Goal: Task Accomplishment & Management: Complete application form

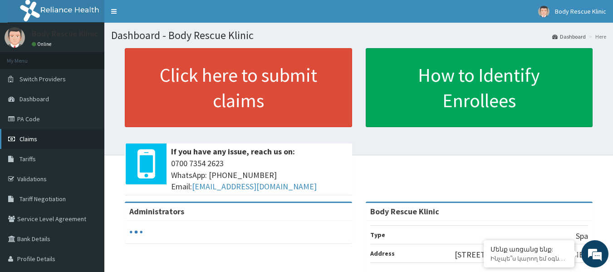
click at [31, 137] on span "Claims" at bounding box center [29, 139] width 18 height 8
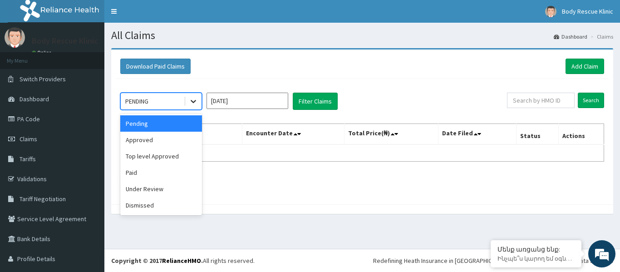
click at [189, 102] on icon at bounding box center [193, 101] width 9 height 9
click at [156, 185] on div "Under Review" at bounding box center [161, 189] width 82 height 16
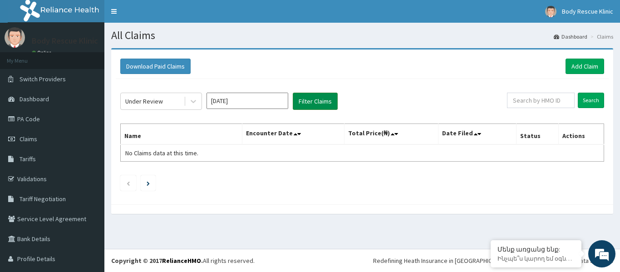
click at [318, 102] on button "Filter Claims" at bounding box center [315, 101] width 45 height 17
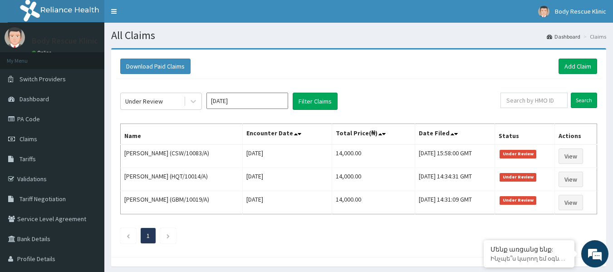
click at [247, 100] on input "[DATE]" at bounding box center [247, 101] width 82 height 16
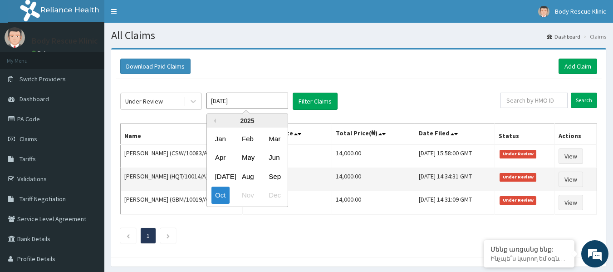
click at [275, 180] on div "Sep" at bounding box center [274, 176] width 18 height 17
type input "Sep 2025"
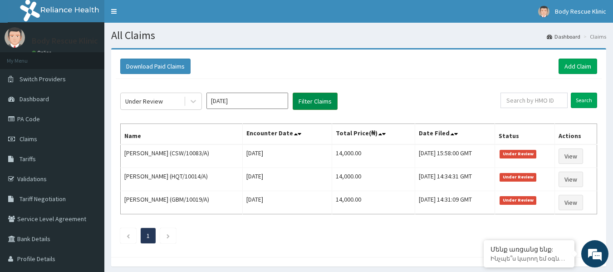
click at [321, 98] on button "Filter Claims" at bounding box center [315, 101] width 45 height 17
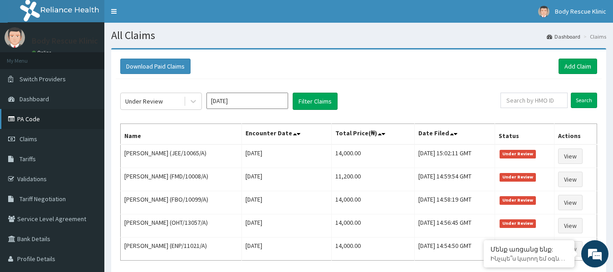
click at [40, 122] on link "PA Code" at bounding box center [52, 119] width 104 height 20
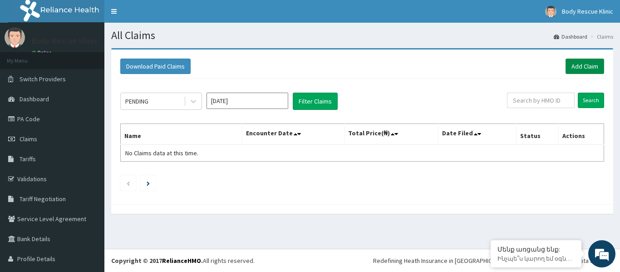
click at [572, 65] on link "Add Claim" at bounding box center [584, 66] width 39 height 15
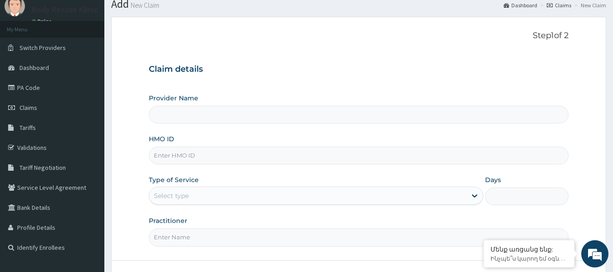
scroll to position [45, 0]
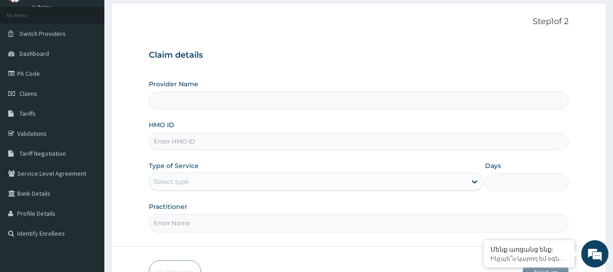
type input "Body Rescue Klinic"
type input "1"
click at [252, 141] on input "HMO ID" at bounding box center [359, 141] width 420 height 18
paste input "ANL/10083/C"
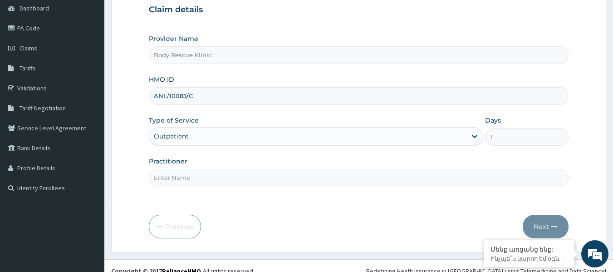
type input "ANL/10083/C"
click at [224, 177] on input "Practitioner" at bounding box center [359, 178] width 420 height 18
type input "OGUM JAMES"
click at [538, 223] on button "Next" at bounding box center [546, 227] width 46 height 24
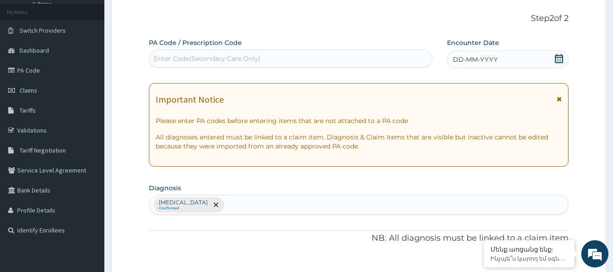
scroll to position [45, 0]
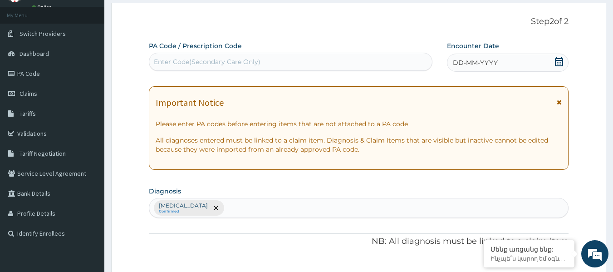
click at [230, 59] on div "Enter Code(Secondary Care Only)" at bounding box center [207, 61] width 107 height 9
type input "S"
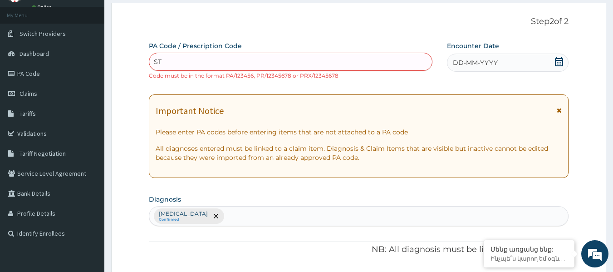
type input "S"
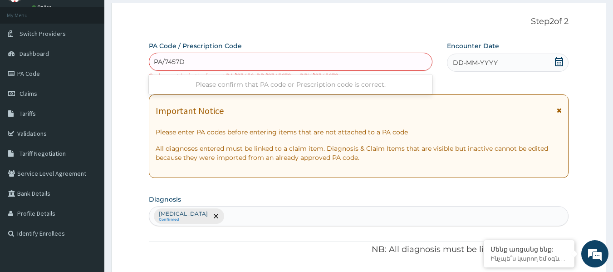
type input "PA/7457D5"
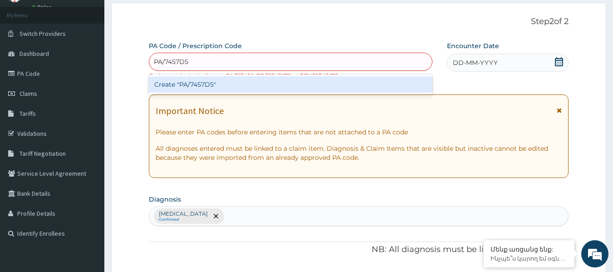
click at [228, 83] on div "Create "PA/7457D5"" at bounding box center [291, 84] width 284 height 16
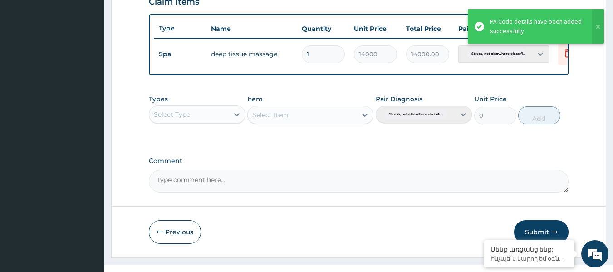
scroll to position [346, 0]
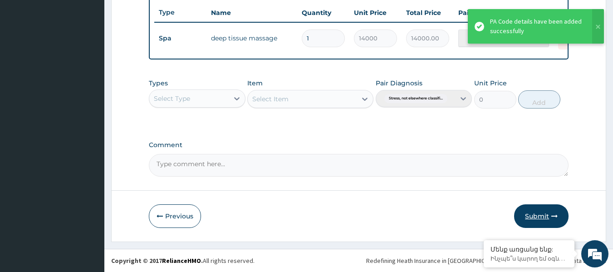
click at [532, 217] on button "Submit" at bounding box center [541, 216] width 54 height 24
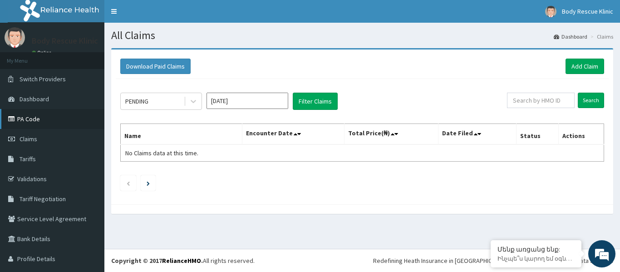
click at [51, 118] on link "PA Code" at bounding box center [52, 119] width 104 height 20
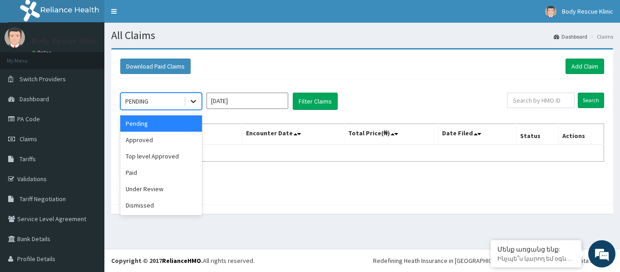
click at [194, 102] on icon at bounding box center [193, 101] width 5 height 3
drag, startPoint x: 152, startPoint y: 188, endPoint x: 161, endPoint y: 186, distance: 9.3
click at [153, 188] on div "Under Review" at bounding box center [161, 189] width 82 height 16
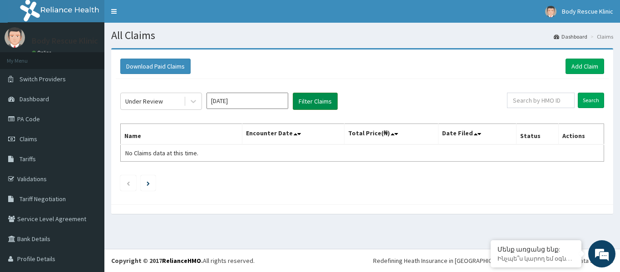
click at [322, 103] on button "Filter Claims" at bounding box center [315, 101] width 45 height 17
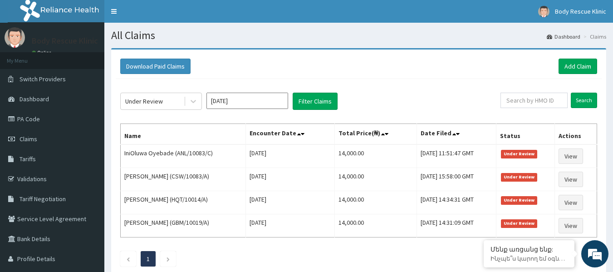
click at [252, 103] on input "[DATE]" at bounding box center [247, 101] width 82 height 16
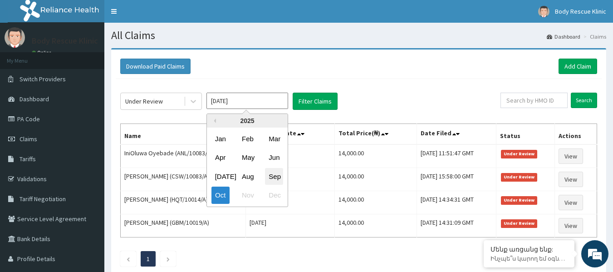
click at [280, 178] on div "Sep" at bounding box center [274, 176] width 18 height 17
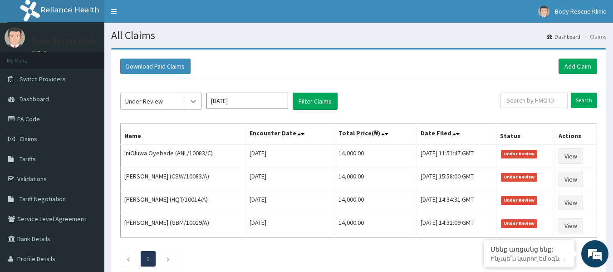
click at [195, 100] on icon at bounding box center [193, 101] width 9 height 9
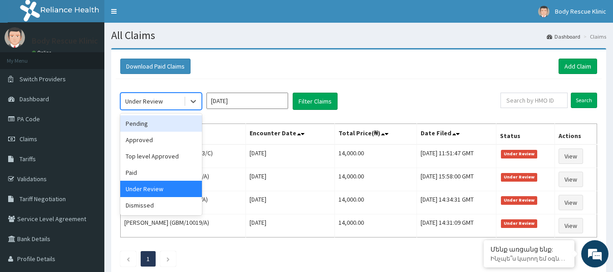
drag, startPoint x: 164, startPoint y: 127, endPoint x: 173, endPoint y: 118, distance: 12.2
click at [163, 125] on div "Pending" at bounding box center [161, 123] width 82 height 16
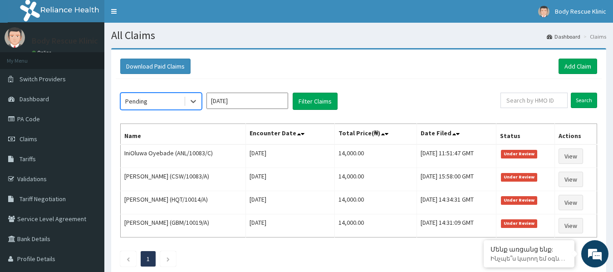
click at [276, 100] on input "[DATE]" at bounding box center [247, 101] width 82 height 16
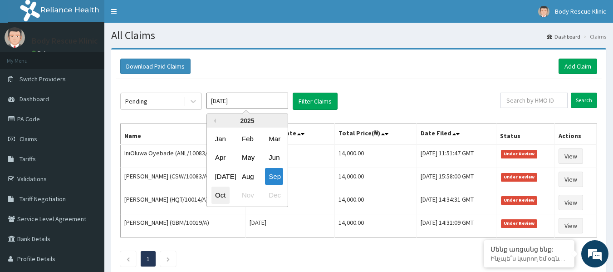
click at [215, 193] on div "Oct" at bounding box center [220, 195] width 18 height 17
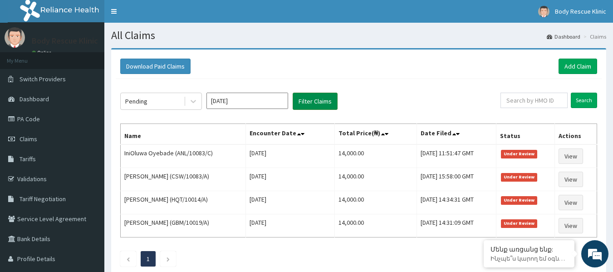
click at [319, 101] on button "Filter Claims" at bounding box center [315, 101] width 45 height 17
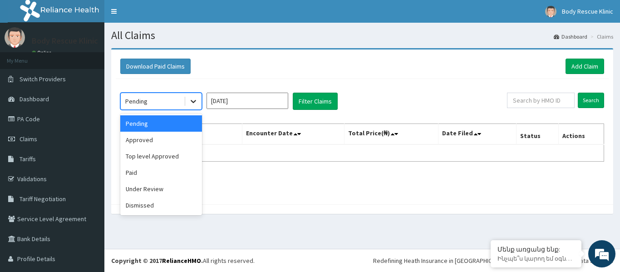
click at [193, 99] on icon at bounding box center [193, 101] width 9 height 9
click at [176, 137] on div "Approved" at bounding box center [161, 140] width 82 height 16
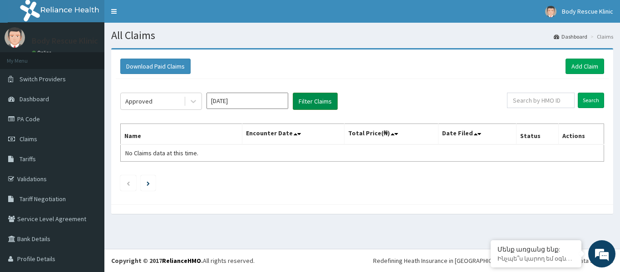
click at [318, 95] on button "Filter Claims" at bounding box center [315, 101] width 45 height 17
click at [267, 103] on input "[DATE]" at bounding box center [247, 101] width 82 height 16
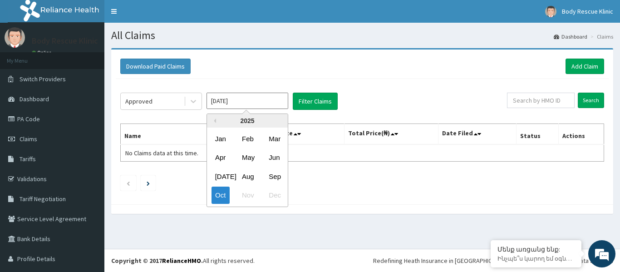
click at [283, 170] on div "Jul Aug Sep" at bounding box center [247, 176] width 81 height 19
drag, startPoint x: 272, startPoint y: 176, endPoint x: 282, endPoint y: 146, distance: 31.4
click at [272, 175] on div "Sep" at bounding box center [274, 176] width 18 height 17
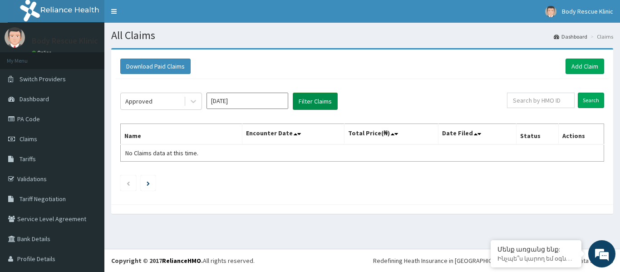
click at [310, 101] on button "Filter Claims" at bounding box center [315, 101] width 45 height 17
click at [189, 100] on icon at bounding box center [193, 101] width 9 height 9
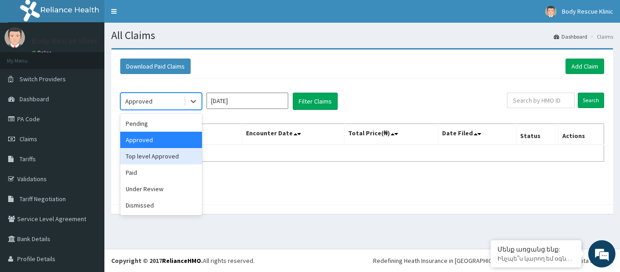
click at [142, 158] on div "Top level Approved" at bounding box center [161, 156] width 82 height 16
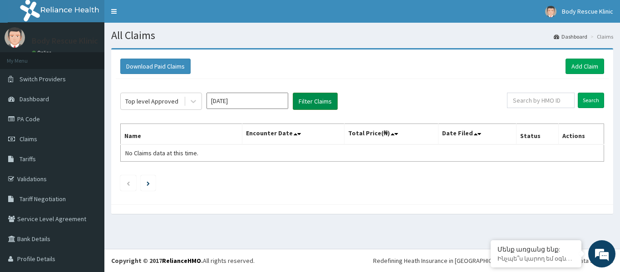
drag, startPoint x: 303, startPoint y: 101, endPoint x: 294, endPoint y: 102, distance: 9.1
click at [303, 101] on button "Filter Claims" at bounding box center [315, 101] width 45 height 17
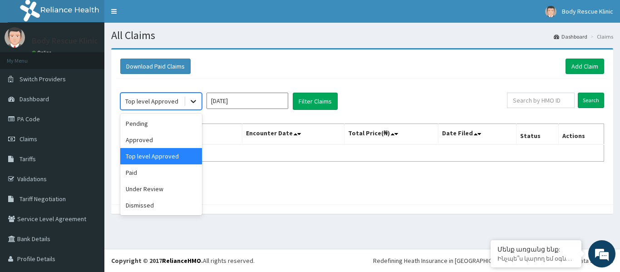
click at [194, 103] on icon at bounding box center [193, 101] width 9 height 9
click at [163, 192] on div "Under Review" at bounding box center [161, 189] width 82 height 16
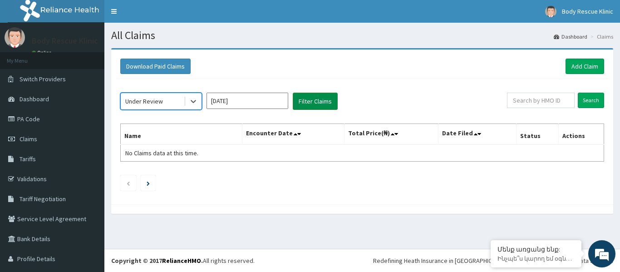
click at [304, 99] on button "Filter Claims" at bounding box center [315, 101] width 45 height 17
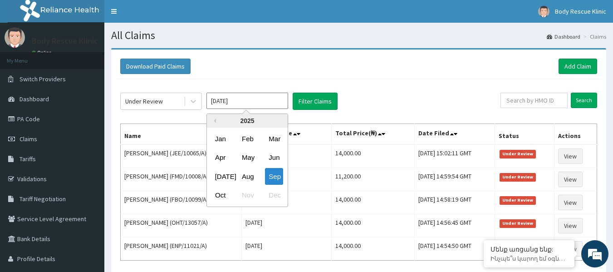
click at [264, 98] on input "[DATE]" at bounding box center [247, 101] width 82 height 16
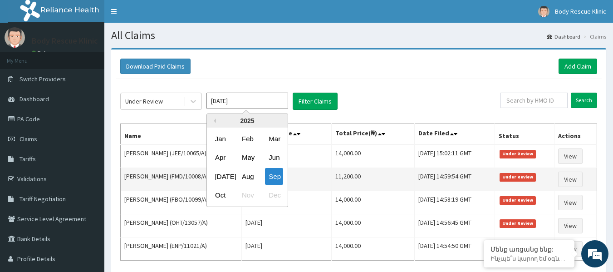
drag, startPoint x: 222, startPoint y: 198, endPoint x: 233, endPoint y: 183, distance: 18.9
click at [222, 195] on div "Oct" at bounding box center [220, 195] width 18 height 17
type input "[DATE]"
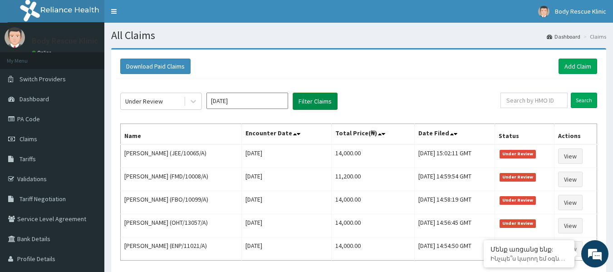
click at [328, 103] on button "Filter Claims" at bounding box center [315, 101] width 45 height 17
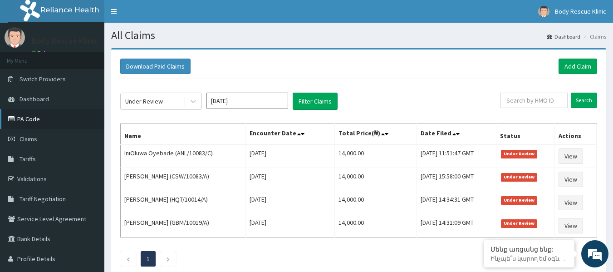
click at [44, 117] on link "PA Code" at bounding box center [52, 119] width 104 height 20
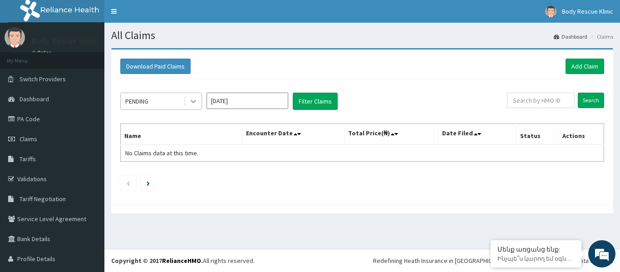
click at [190, 102] on icon at bounding box center [193, 101] width 9 height 9
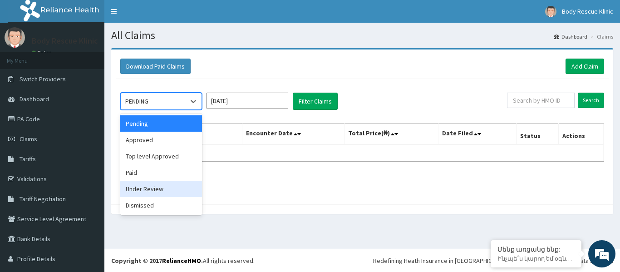
click at [152, 188] on div "Under Review" at bounding box center [161, 189] width 82 height 16
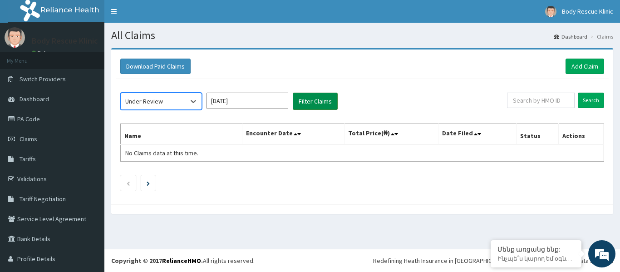
click at [317, 102] on button "Filter Claims" at bounding box center [315, 101] width 45 height 17
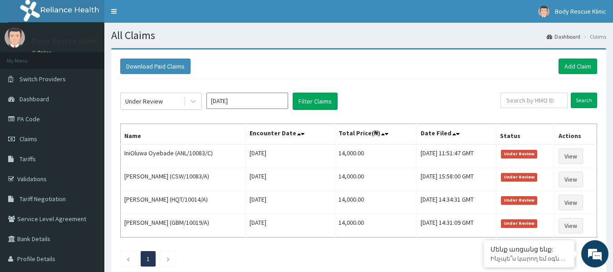
click at [261, 103] on input "[DATE]" at bounding box center [247, 101] width 82 height 16
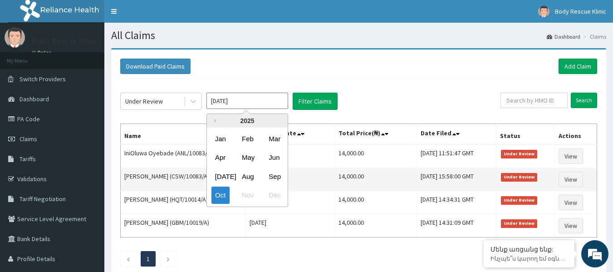
click at [269, 175] on div "Sep" at bounding box center [274, 176] width 18 height 17
type input "[DATE]"
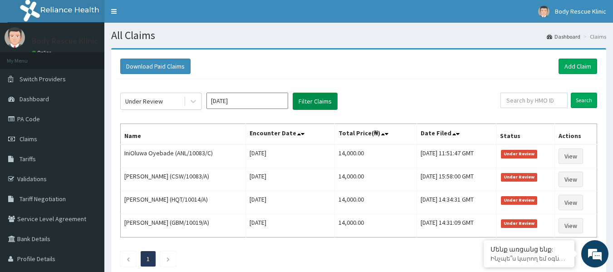
click at [304, 101] on button "Filter Claims" at bounding box center [315, 101] width 45 height 17
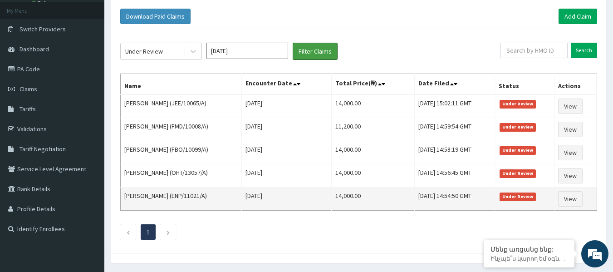
scroll to position [34, 0]
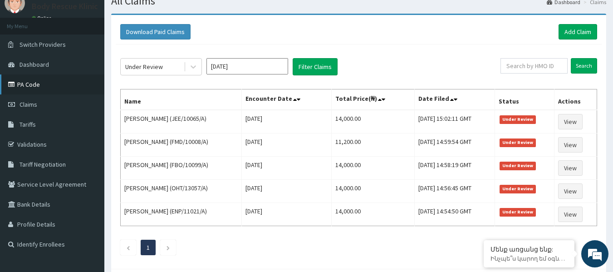
click at [49, 88] on link "PA Code" at bounding box center [52, 84] width 104 height 20
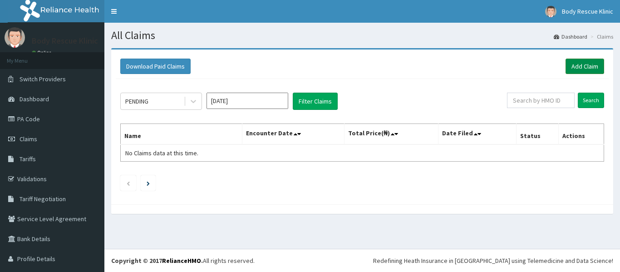
drag, startPoint x: 0, startPoint y: 0, endPoint x: 573, endPoint y: 64, distance: 576.9
click at [573, 64] on link "Add Claim" at bounding box center [584, 66] width 39 height 15
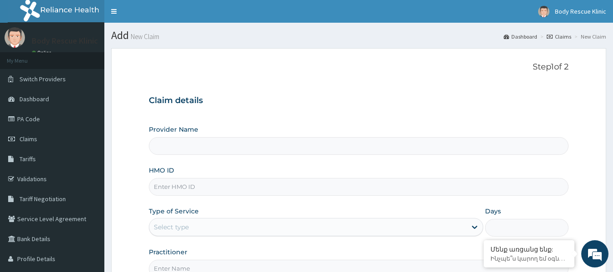
type input "Body Rescue Klinic"
type input "1"
click at [195, 187] on input "HMO ID" at bounding box center [359, 187] width 420 height 18
paste input "SBL/10410/A"
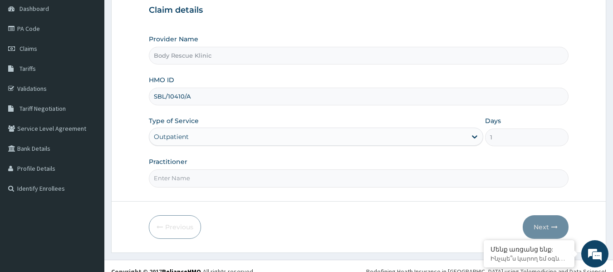
scroll to position [91, 0]
type input "SBL/10410/A"
click at [221, 176] on input "Practitioner" at bounding box center [359, 178] width 420 height 18
type input "[PERSON_NAME]"
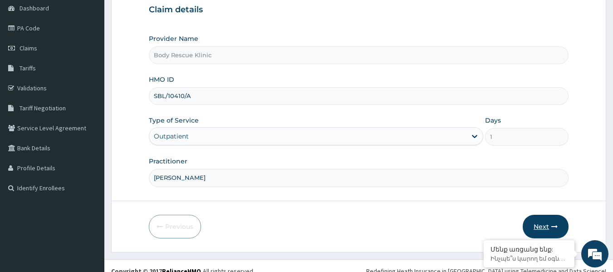
click at [537, 223] on button "Next" at bounding box center [546, 227] width 46 height 24
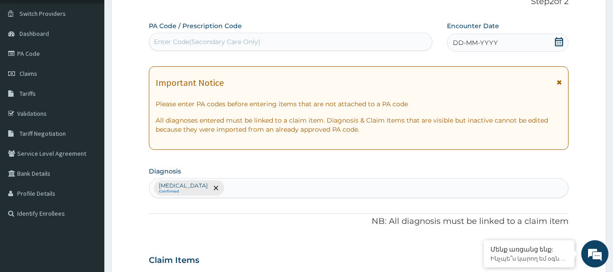
scroll to position [45, 0]
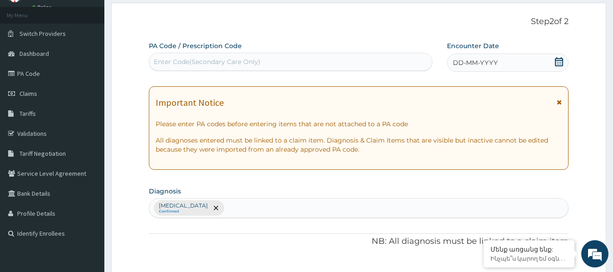
click at [203, 60] on div "Enter Code(Secondary Care Only)" at bounding box center [207, 61] width 107 height 9
type input "PA/AECE5C"
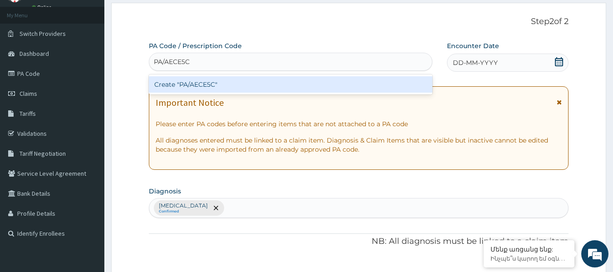
click at [207, 83] on div "Create "PA/AECE5C"" at bounding box center [291, 84] width 284 height 16
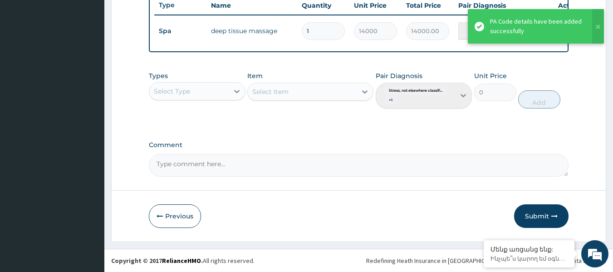
scroll to position [353, 0]
click at [539, 217] on button "Submit" at bounding box center [541, 216] width 54 height 24
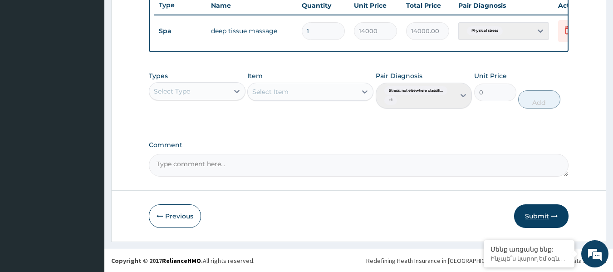
click at [534, 216] on button "Submit" at bounding box center [541, 216] width 54 height 24
click at [535, 218] on button "Submit" at bounding box center [541, 216] width 54 height 24
click at [538, 213] on button "Submit" at bounding box center [541, 216] width 54 height 24
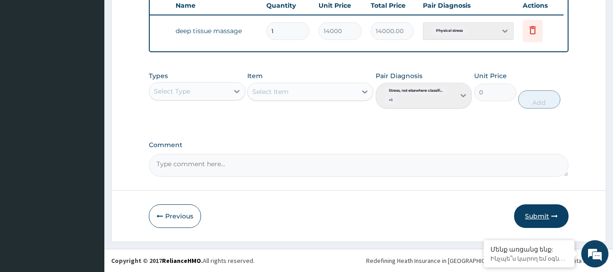
click at [536, 217] on button "Submit" at bounding box center [541, 216] width 54 height 24
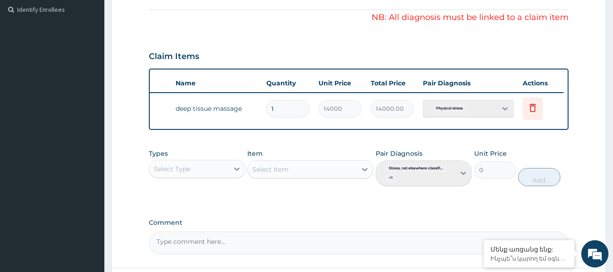
scroll to position [217, 0]
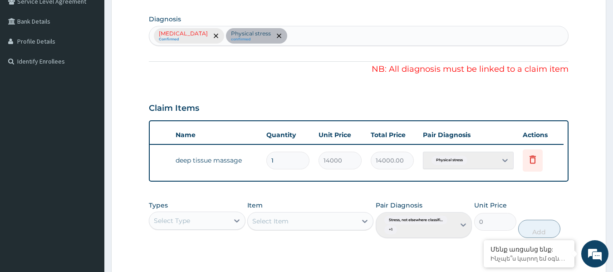
click at [531, 138] on th "Actions" at bounding box center [540, 135] width 45 height 18
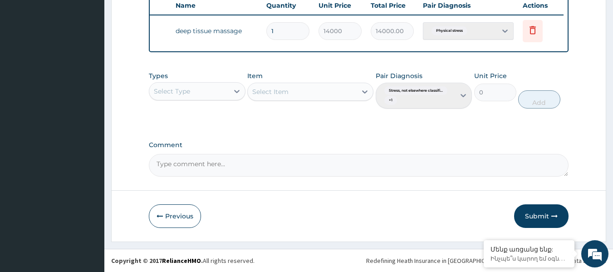
scroll to position [353, 0]
click at [464, 94] on div "Pair Diagnosis Stress, not elsewhere classifi... + 1" at bounding box center [424, 90] width 97 height 38
click at [366, 90] on div "Select Item" at bounding box center [310, 92] width 126 height 18
drag, startPoint x: 366, startPoint y: 90, endPoint x: 349, endPoint y: 89, distance: 16.8
click at [366, 90] on div "Select Item" at bounding box center [310, 92] width 126 height 18
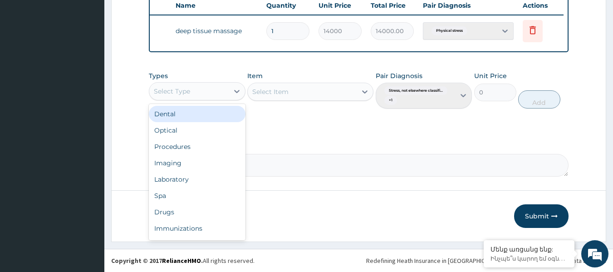
click at [181, 92] on div "Select Type" at bounding box center [172, 91] width 36 height 9
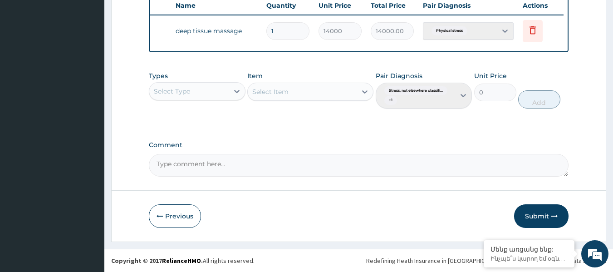
click at [181, 92] on div "Select Type" at bounding box center [172, 91] width 36 height 9
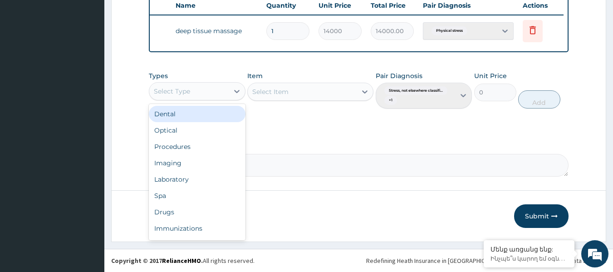
click at [181, 92] on div "Select Type" at bounding box center [172, 91] width 36 height 9
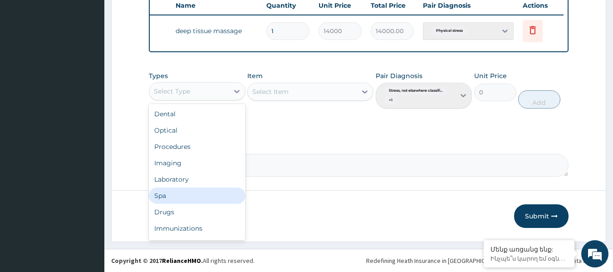
click at [185, 196] on div "Spa" at bounding box center [197, 195] width 97 height 16
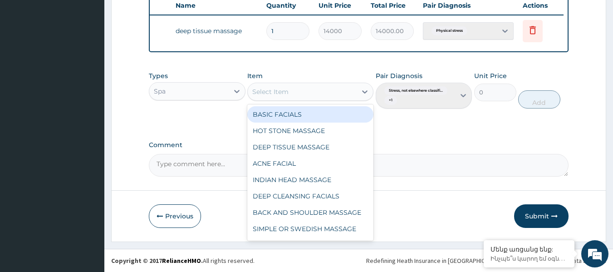
click at [303, 92] on div "Select Item" at bounding box center [302, 91] width 109 height 15
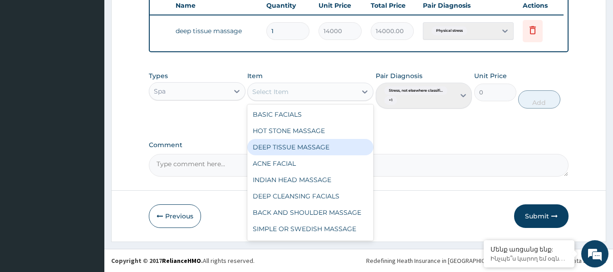
click at [303, 146] on div "DEEP TISSUE MASSAGE" at bounding box center [310, 147] width 126 height 16
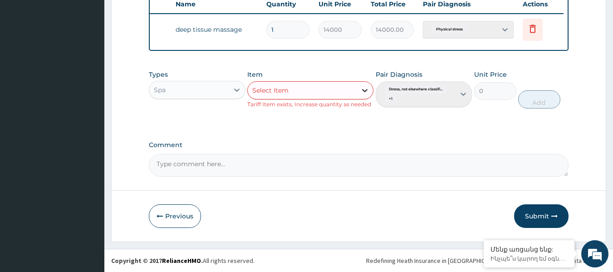
click at [358, 90] on div at bounding box center [365, 90] width 16 height 16
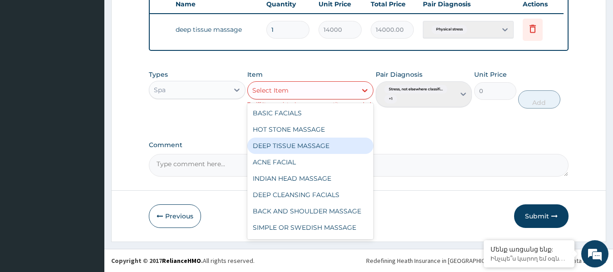
click at [288, 147] on div "DEEP TISSUE MASSAGE" at bounding box center [310, 145] width 126 height 16
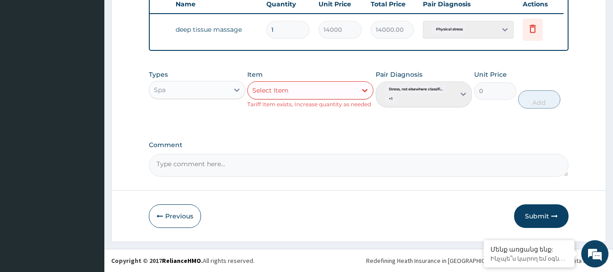
click at [537, 213] on button "Submit" at bounding box center [541, 216] width 54 height 24
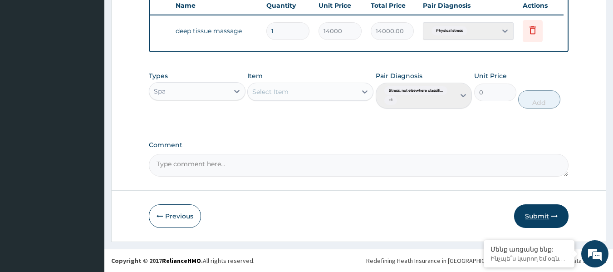
click at [537, 213] on button "Submit" at bounding box center [541, 216] width 54 height 24
click at [542, 212] on button "Submit" at bounding box center [541, 216] width 54 height 24
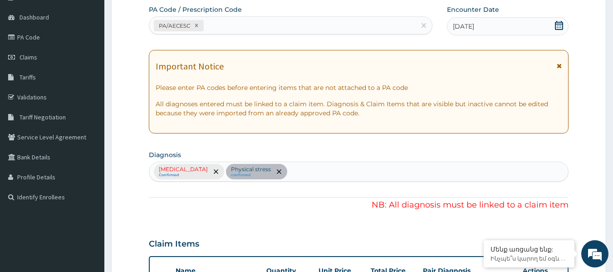
scroll to position [0, 0]
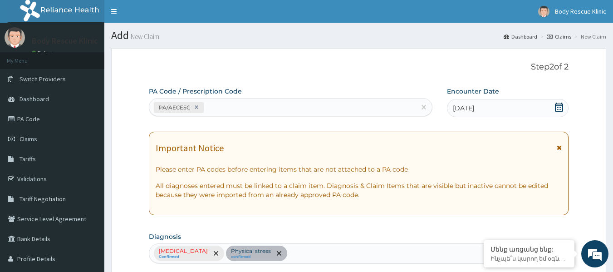
click at [560, 145] on icon at bounding box center [559, 147] width 5 height 6
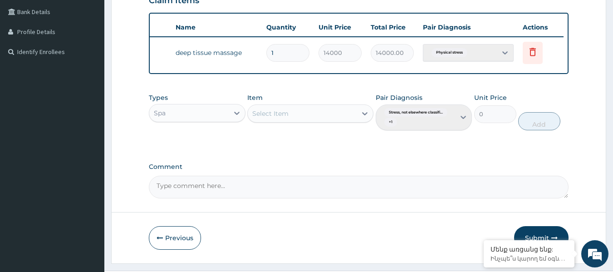
scroll to position [255, 0]
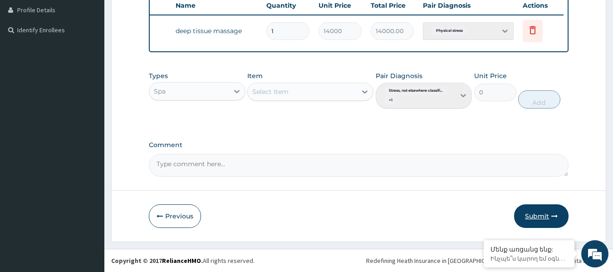
click at [538, 221] on button "Submit" at bounding box center [541, 216] width 54 height 24
click at [559, 213] on button "Submit" at bounding box center [541, 216] width 54 height 24
click at [558, 214] on button "Submit" at bounding box center [541, 216] width 54 height 24
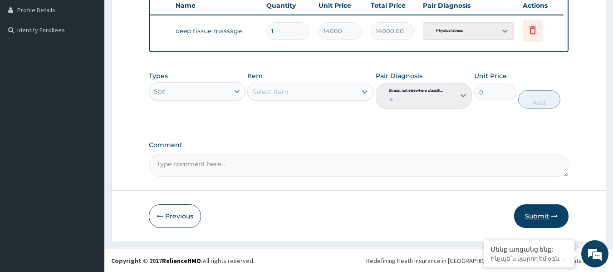
click at [533, 220] on button "Submit" at bounding box center [541, 216] width 54 height 24
click at [532, 219] on button "Submit" at bounding box center [541, 216] width 54 height 24
click at [532, 215] on button "Submit" at bounding box center [541, 216] width 54 height 24
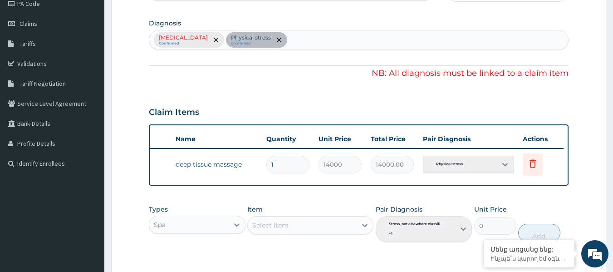
scroll to position [29, 0]
